Goal: Task Accomplishment & Management: Use online tool/utility

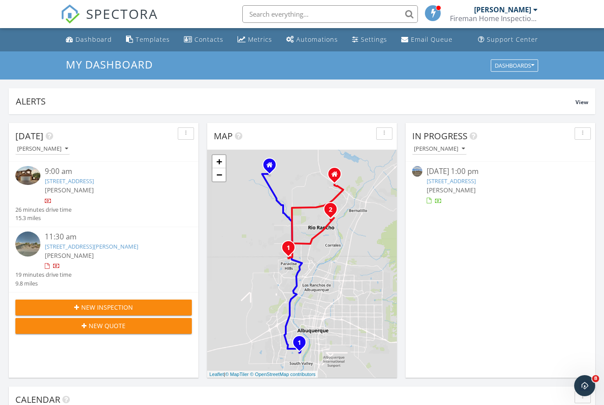
scroll to position [799, 604]
click at [455, 186] on span "[PERSON_NAME]" at bounding box center [451, 190] width 49 height 8
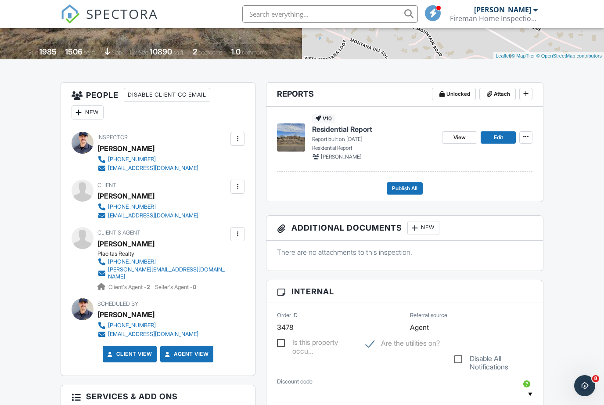
scroll to position [174, 0]
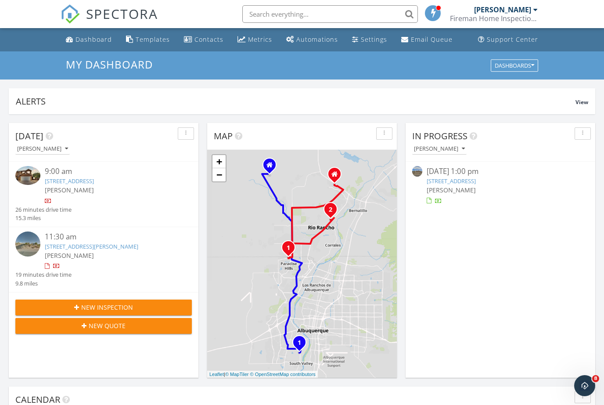
click at [476, 180] on link "11C Placitas Trails Rd, Placitas, NM 87043" at bounding box center [451, 181] width 49 height 8
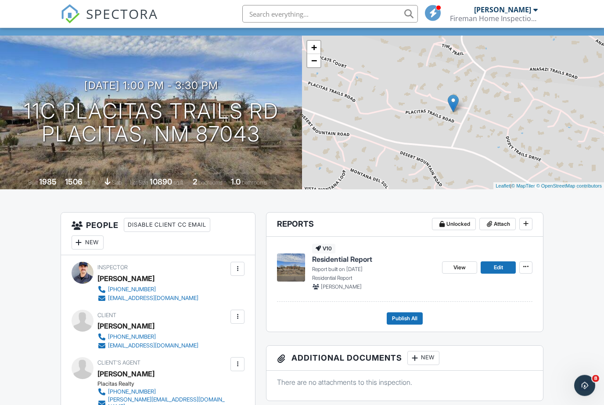
scroll to position [47, 0]
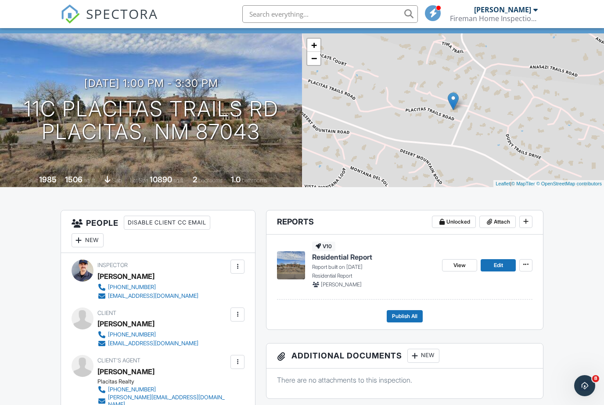
click at [527, 220] on icon at bounding box center [525, 221] width 5 height 6
click at [526, 222] on icon at bounding box center [525, 221] width 5 height 6
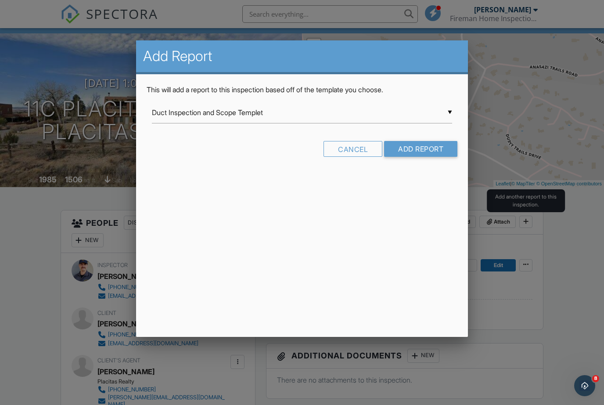
click at [258, 110] on input "Duct Inspection and Scope Templet" at bounding box center [302, 113] width 301 height 22
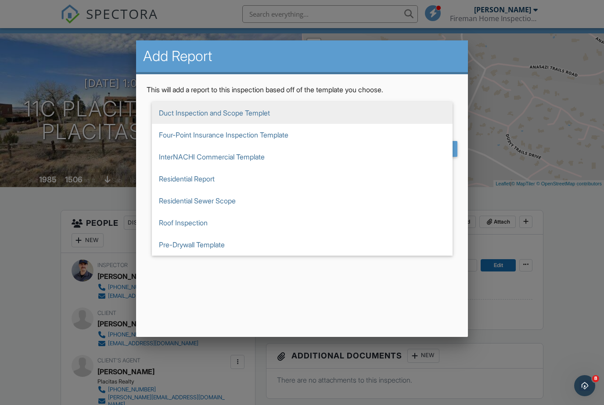
click at [224, 202] on span "Residential Sewer Scope" at bounding box center [302, 201] width 301 height 22
type input "Residential Sewer Scope"
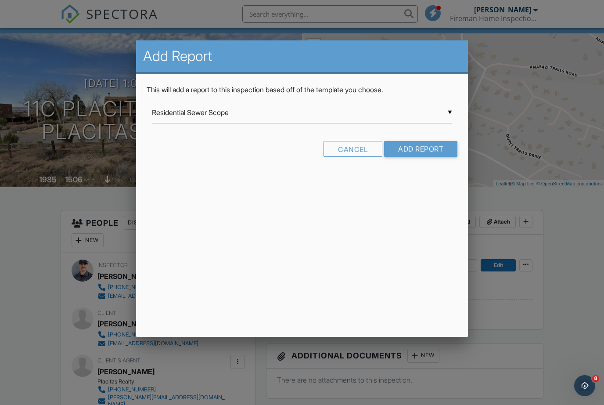
click at [415, 149] on input "Add Report" at bounding box center [420, 149] width 73 height 16
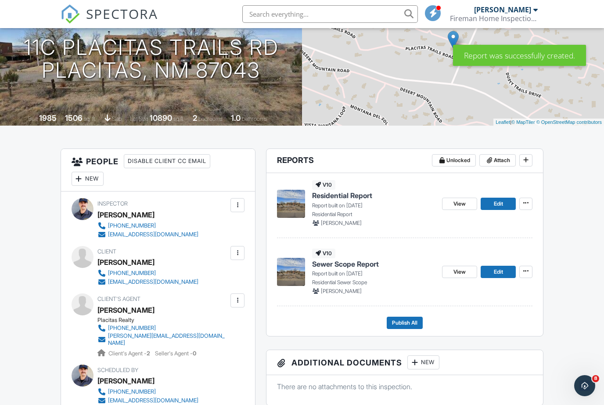
scroll to position [108, 0]
